Goal: Information Seeking & Learning: Learn about a topic

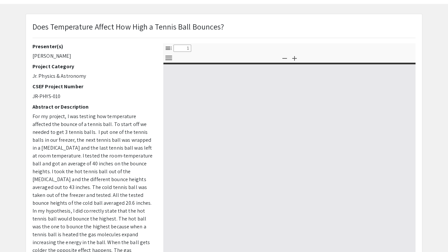
select select "custom"
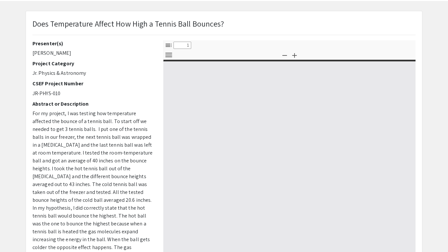
type input "0"
select select "custom"
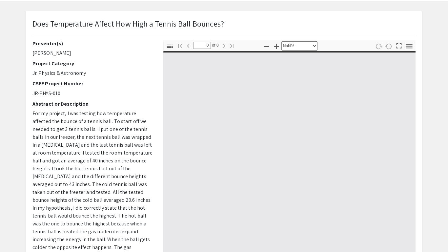
type input "1"
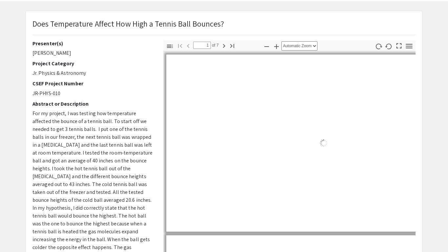
scroll to position [29, 0]
select select "auto"
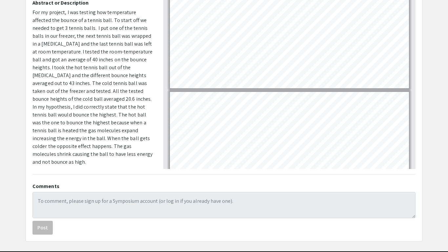
scroll to position [328, 0]
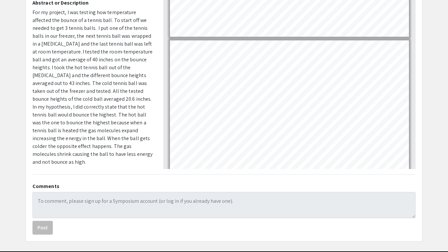
type input "1"
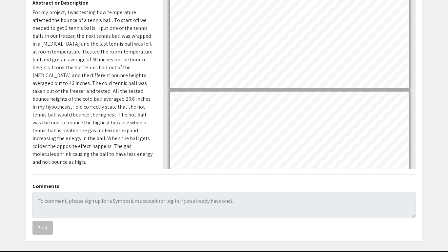
scroll to position [0, 0]
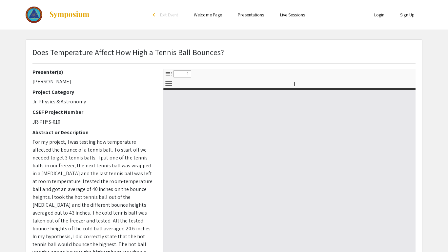
select select "custom"
type input "0"
select select "custom"
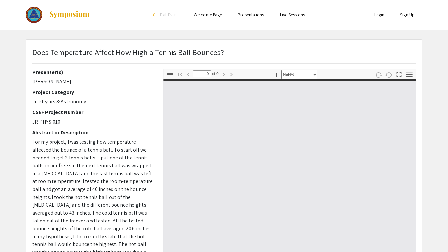
type input "1"
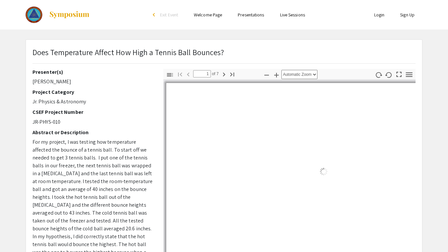
select select "auto"
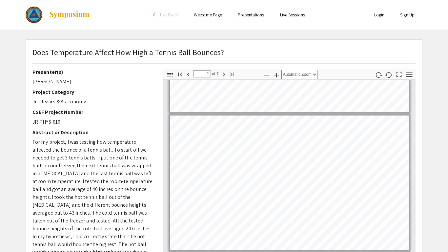
scroll to position [108, 0]
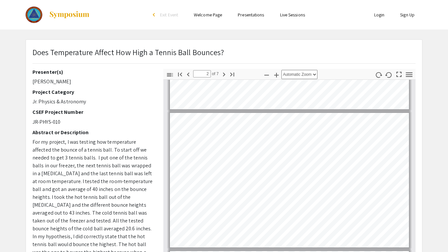
type input "1"
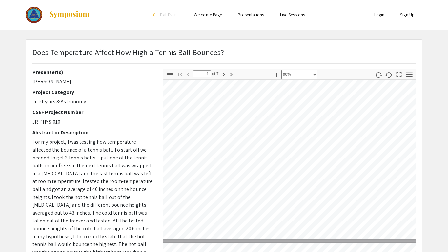
select select "custom"
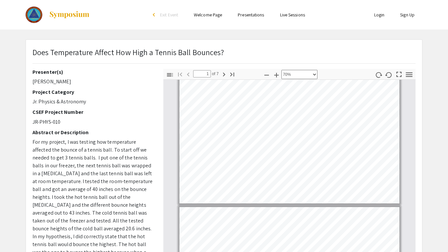
scroll to position [0, 0]
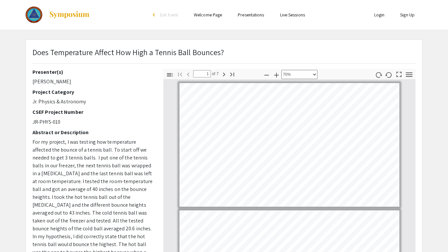
type input "2"
select select "custom"
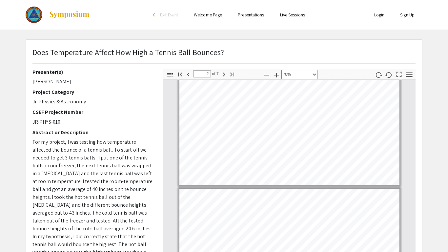
type input "3"
select select "custom"
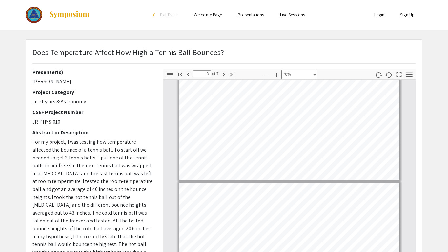
scroll to position [161, 0]
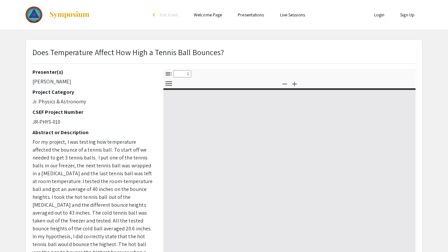
select select "custom"
type input "0"
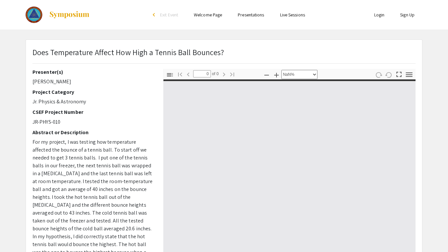
select select "auto"
type input "1"
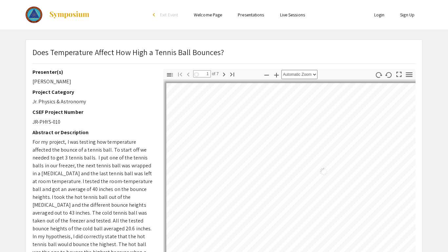
select select "custom"
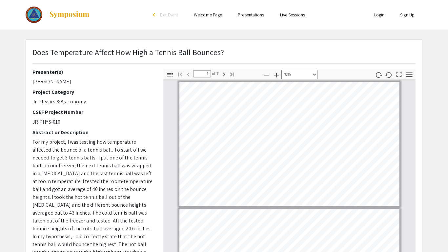
type input "2"
select select "custom"
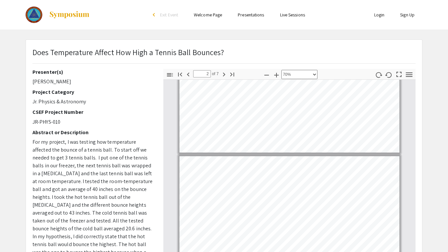
scroll to position [55, 0]
type input "1"
select select "custom"
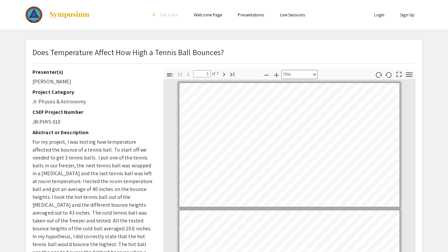
type input "2"
select select "custom"
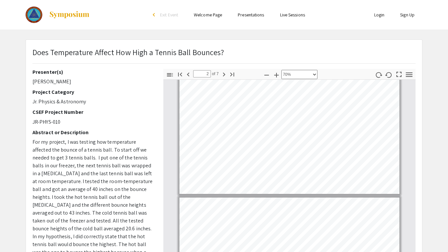
type input "3"
select select "custom"
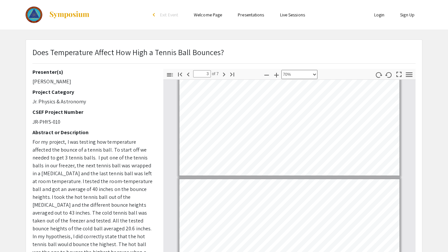
type input "4"
select select "custom"
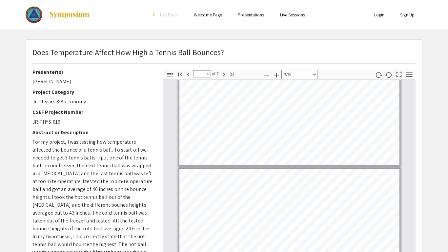
scroll to position [309, 0]
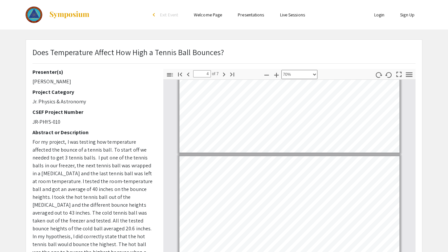
type input "5"
select select "custom"
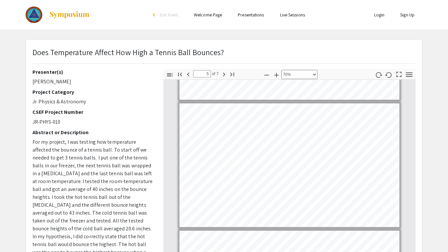
scroll to position [490, 0]
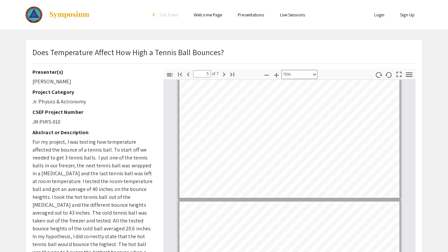
type input "6"
select select "custom"
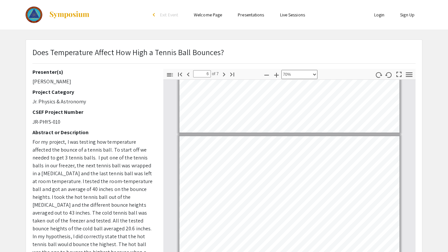
scroll to position [590, 0]
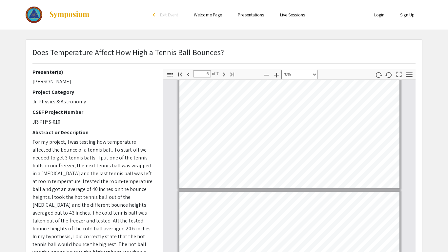
type input "7"
select select "custom"
